Goal: Navigation & Orientation: Understand site structure

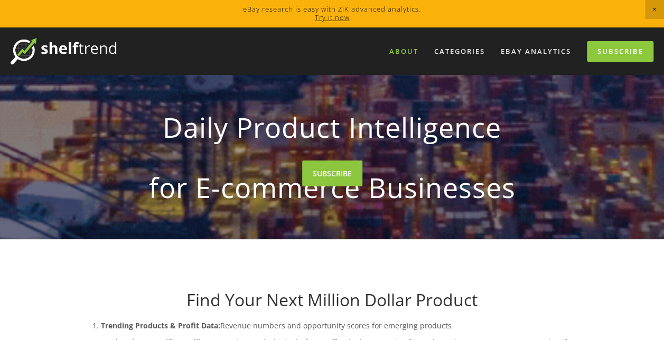
click at [409, 53] on link "About" at bounding box center [404, 51] width 43 height 17
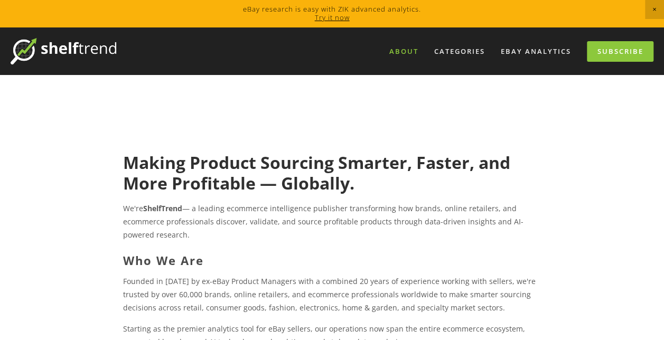
click at [61, 50] on img at bounding box center [64, 51] width 106 height 26
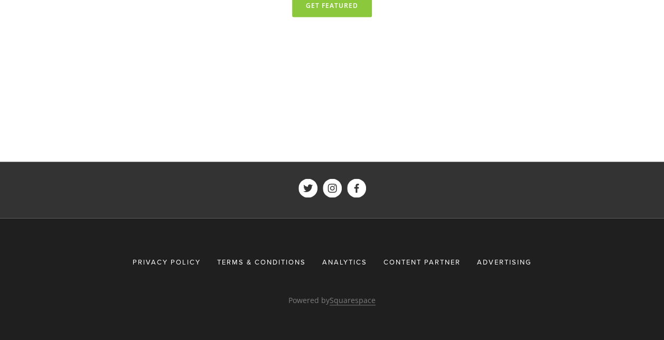
scroll to position [4902, 0]
click at [409, 259] on span "Content Partner" at bounding box center [422, 262] width 77 height 10
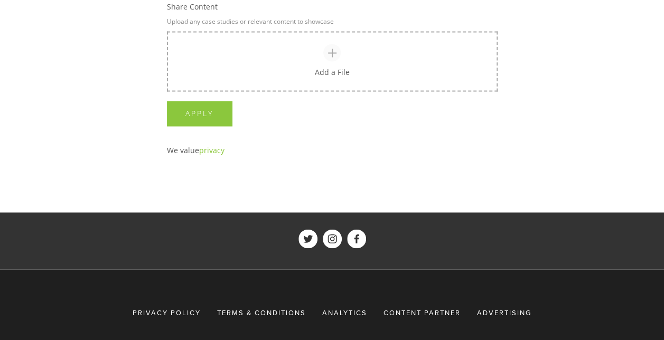
scroll to position [867, 0]
